Goal: Task Accomplishment & Management: Complete application form

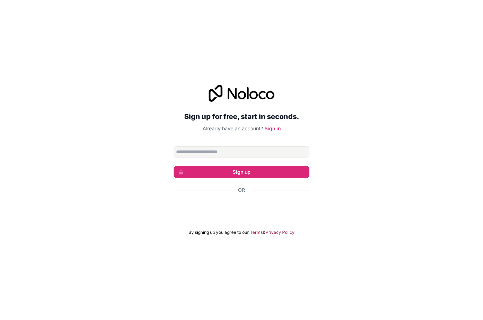
click at [247, 158] on input "Email address" at bounding box center [242, 151] width 136 height 11
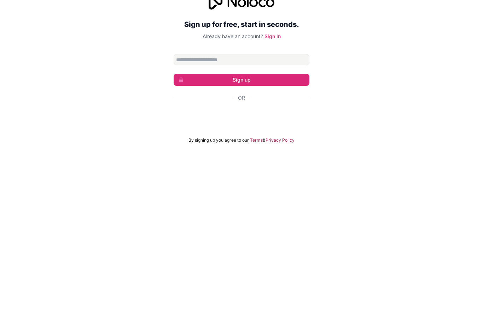
click at [253, 146] on input "Email address" at bounding box center [242, 151] width 136 height 11
type input "**********"
click at [251, 202] on div "Sign in with Google. Opens in new tab" at bounding box center [242, 210] width 136 height 16
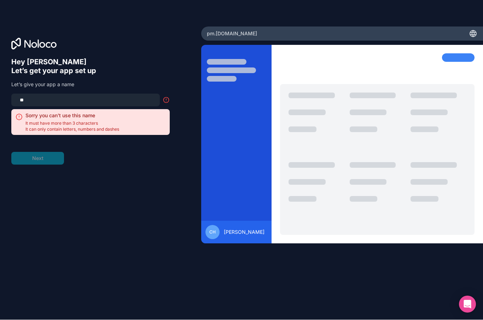
click at [44, 95] on input "**" at bounding box center [86, 100] width 140 height 10
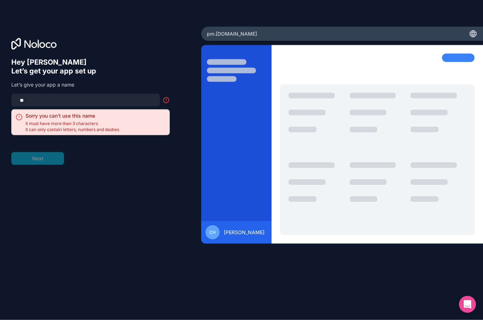
type input "*"
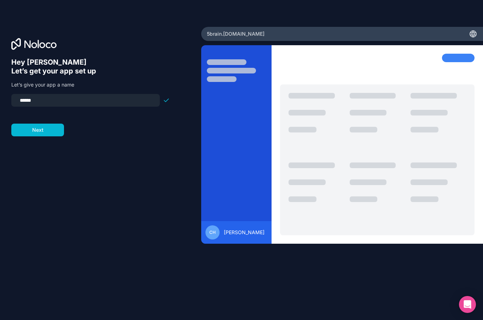
type input "*******"
click at [32, 124] on button "Next" at bounding box center [37, 130] width 53 height 13
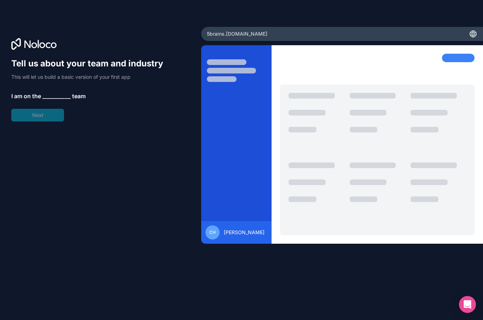
click at [66, 67] on div "Tell us about your team and industry This will let us build a basic version of …" at bounding box center [90, 90] width 158 height 64
click at [60, 92] on span "__________" at bounding box center [56, 96] width 28 height 8
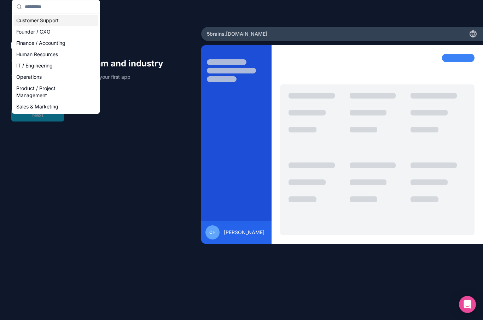
click at [63, 31] on div "Founder / CXO" at bounding box center [55, 31] width 85 height 11
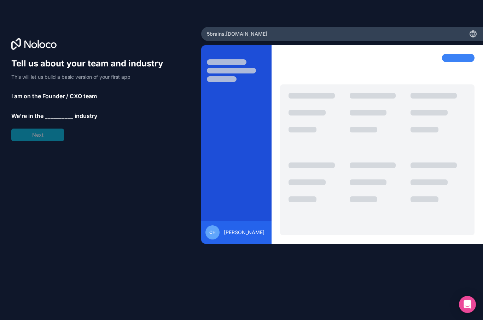
click at [58, 112] on span "__________" at bounding box center [59, 116] width 28 height 8
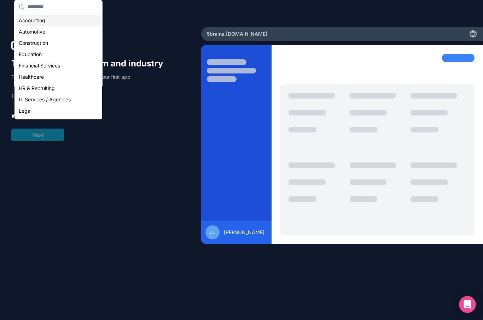
click at [58, 99] on div "IT Services / Agencies" at bounding box center [58, 99] width 85 height 11
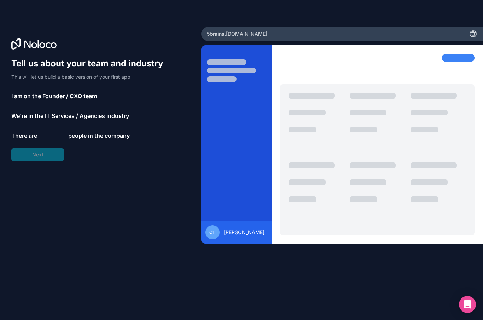
click at [53, 132] on span "__________" at bounding box center [53, 136] width 28 height 8
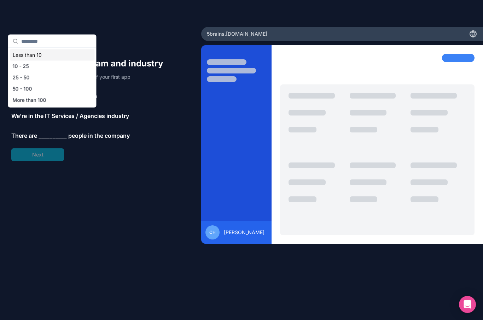
click at [43, 53] on div "Less than 10" at bounding box center [52, 55] width 85 height 11
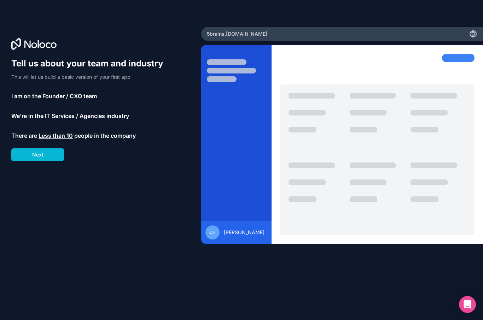
click at [51, 149] on button "Next" at bounding box center [37, 155] width 53 height 13
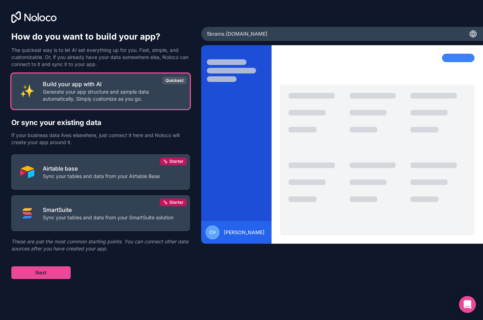
click at [119, 88] on p "Generate your app structure and sample data automatically. Simply customize as …" at bounding box center [112, 95] width 138 height 14
click at [59, 267] on button "Next" at bounding box center [40, 273] width 59 height 13
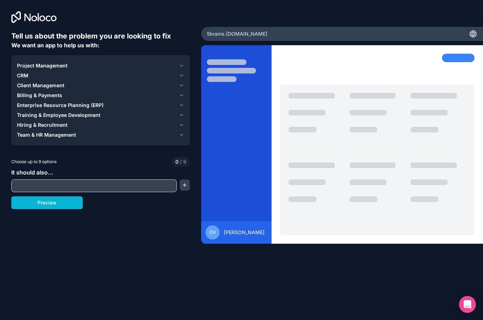
click at [42, 246] on div "Tell us about the problem you are looking to fix We want an app to help us with…" at bounding box center [100, 143] width 179 height 225
click at [121, 196] on div "Tell us about the problem you are looking to fix We want an app to help us with…" at bounding box center [100, 143] width 179 height 225
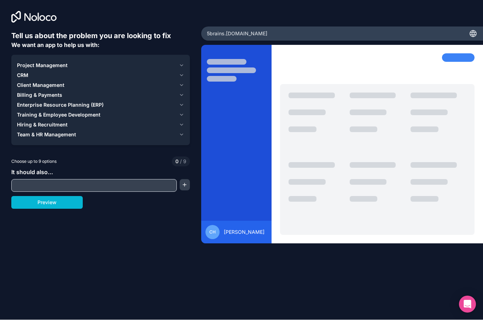
click at [181, 63] on icon "button" at bounding box center [181, 66] width 5 height 6
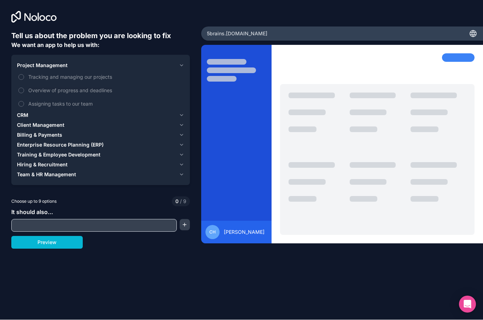
click at [25, 71] on label "Tracking and managing our projects" at bounding box center [100, 77] width 167 height 13
click at [24, 75] on button "Tracking and managing our projects" at bounding box center [21, 78] width 6 height 6
click at [190, 85] on div "Project Management 1 Tracking and managing our projects Overview of progress an…" at bounding box center [100, 120] width 179 height 131
click at [184, 111] on button "CRM" at bounding box center [100, 116] width 167 height 10
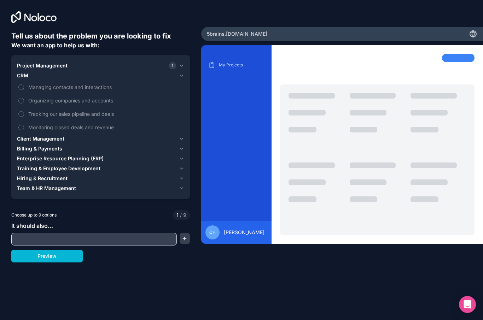
scroll to position [19, 0]
click at [180, 138] on icon "button" at bounding box center [181, 138] width 3 height 1
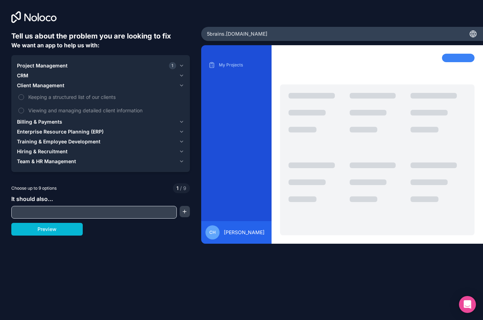
click at [27, 91] on label "Keeping a structured list of our clients" at bounding box center [100, 97] width 167 height 13
click at [24, 94] on button "Keeping a structured list of our clients" at bounding box center [21, 97] width 6 height 6
click at [183, 119] on icon "button" at bounding box center [181, 122] width 5 height 6
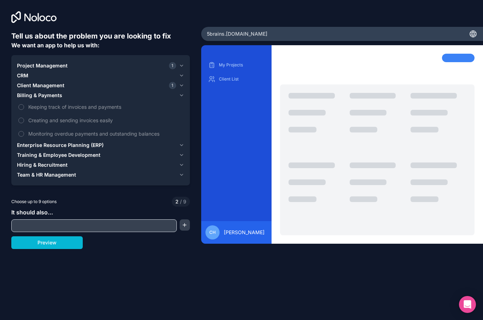
click at [21, 104] on button "Keeping track of invoices and payments" at bounding box center [21, 107] width 6 height 6
click at [180, 143] on icon "button" at bounding box center [181, 146] width 5 height 6
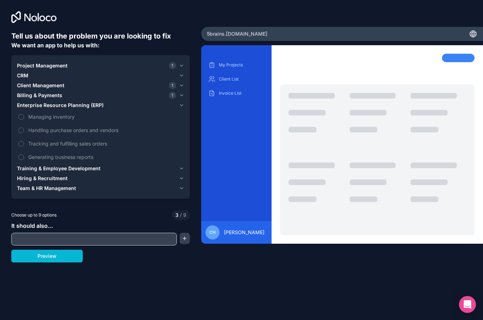
click at [23, 155] on button "Generating business reports" at bounding box center [21, 158] width 6 height 6
click at [189, 145] on div "Project Management 1 CRM Client Management 1 Billing & Payments 1 Enterprise Re…" at bounding box center [100, 127] width 179 height 144
click at [184, 166] on icon "button" at bounding box center [181, 169] width 5 height 6
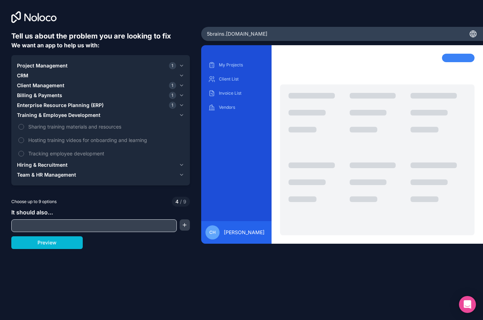
click at [176, 160] on button "Hiring & Recruitment" at bounding box center [100, 165] width 167 height 10
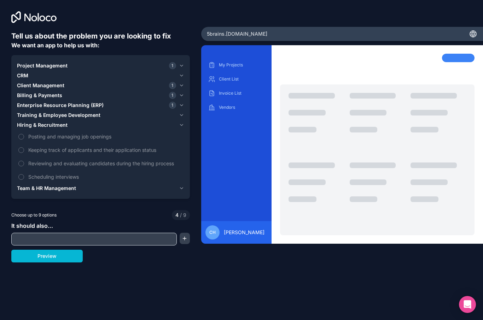
click at [178, 184] on button "Team & HR Management" at bounding box center [100, 189] width 167 height 10
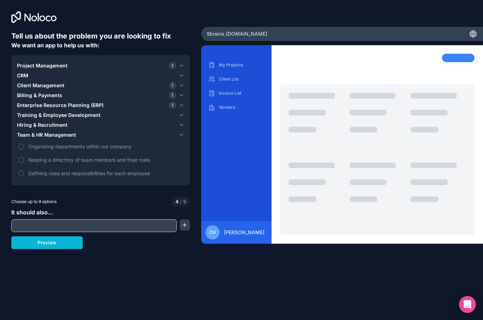
click at [147, 221] on input "text" at bounding box center [94, 226] width 162 height 10
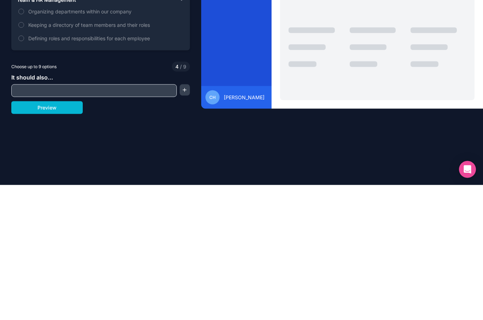
click at [51, 237] on button "Preview" at bounding box center [46, 243] width 71 height 13
